Goal: Check status: Check status

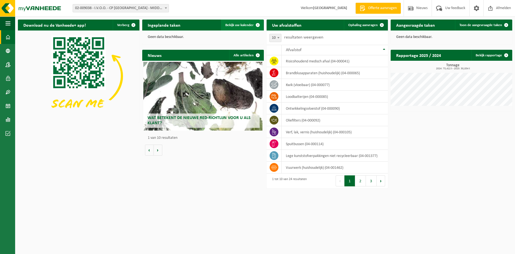
click at [239, 23] on link "Bekijk uw kalender" at bounding box center [242, 25] width 42 height 11
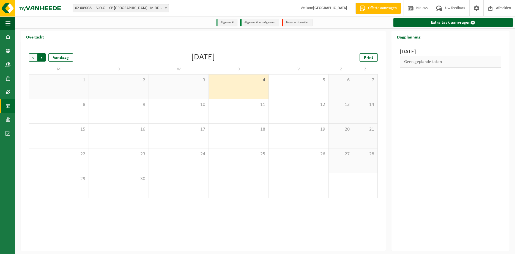
click at [32, 59] on span "Vorige" at bounding box center [33, 57] width 8 height 8
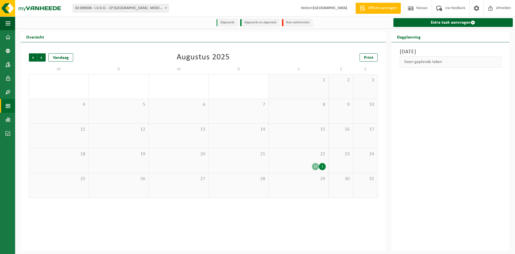
click at [291, 166] on div "12 1" at bounding box center [299, 166] width 54 height 7
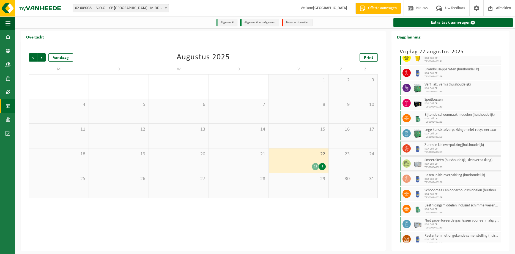
scroll to position [27, 0]
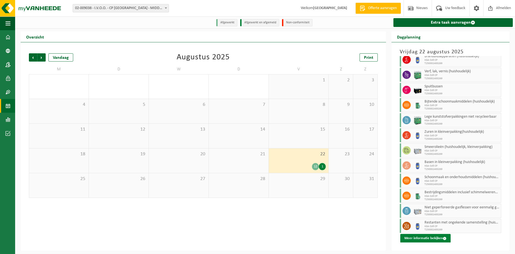
click at [434, 240] on button "Meer informatie bekijken" at bounding box center [425, 238] width 50 height 9
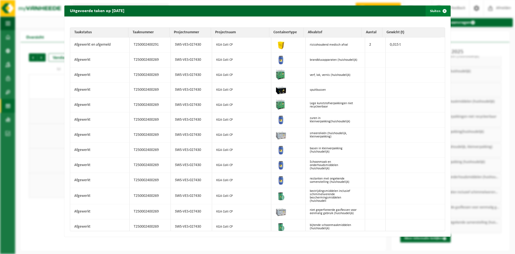
click at [441, 11] on span "button" at bounding box center [444, 11] width 11 height 11
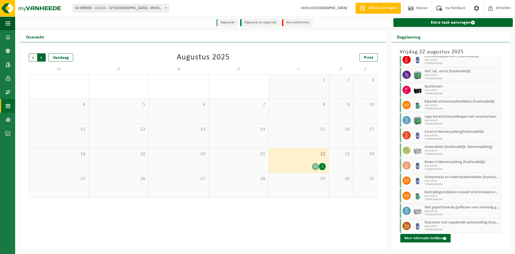
click at [31, 58] on span "Vorige" at bounding box center [33, 57] width 8 height 8
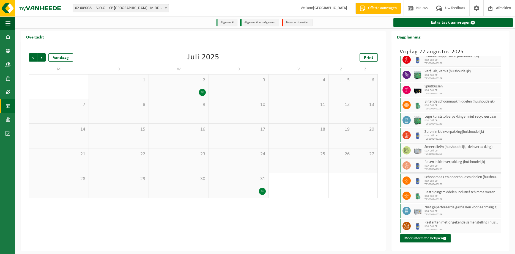
click at [243, 185] on div "31 16" at bounding box center [239, 185] width 60 height 24
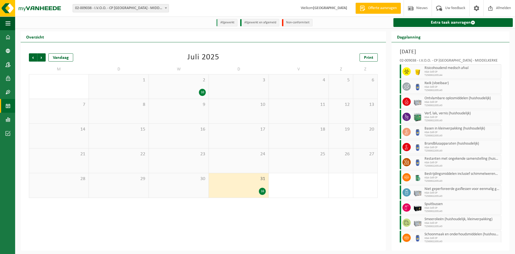
scroll to position [72, 0]
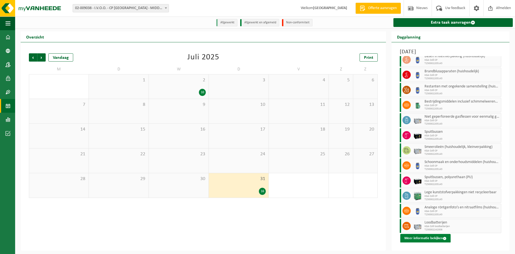
click at [430, 238] on button "Meer informatie bekijken" at bounding box center [425, 238] width 50 height 9
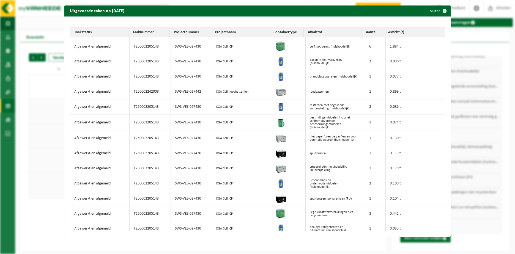
scroll to position [45, 0]
click at [440, 10] on span "button" at bounding box center [444, 11] width 11 height 11
